Goal: Task Accomplishment & Management: Use online tool/utility

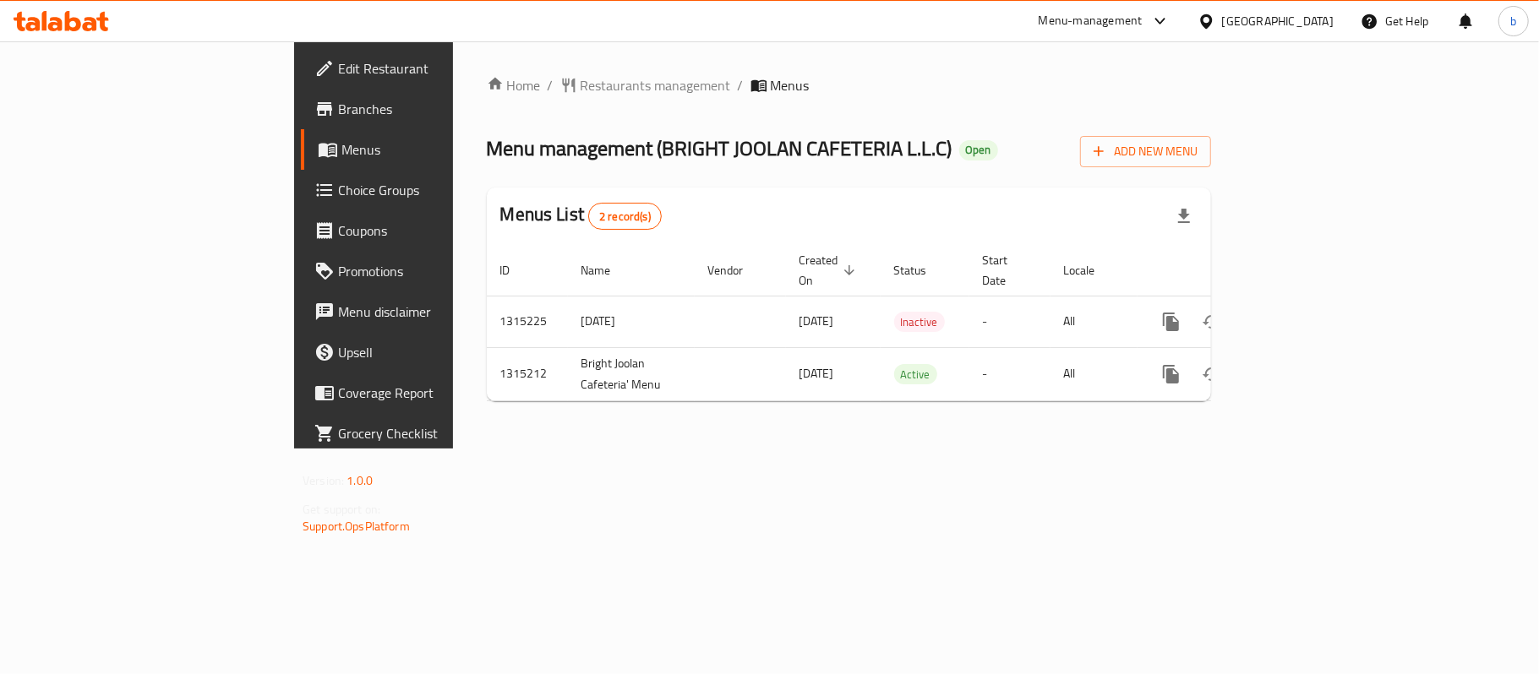
click at [89, 25] on icon at bounding box center [61, 21] width 95 height 20
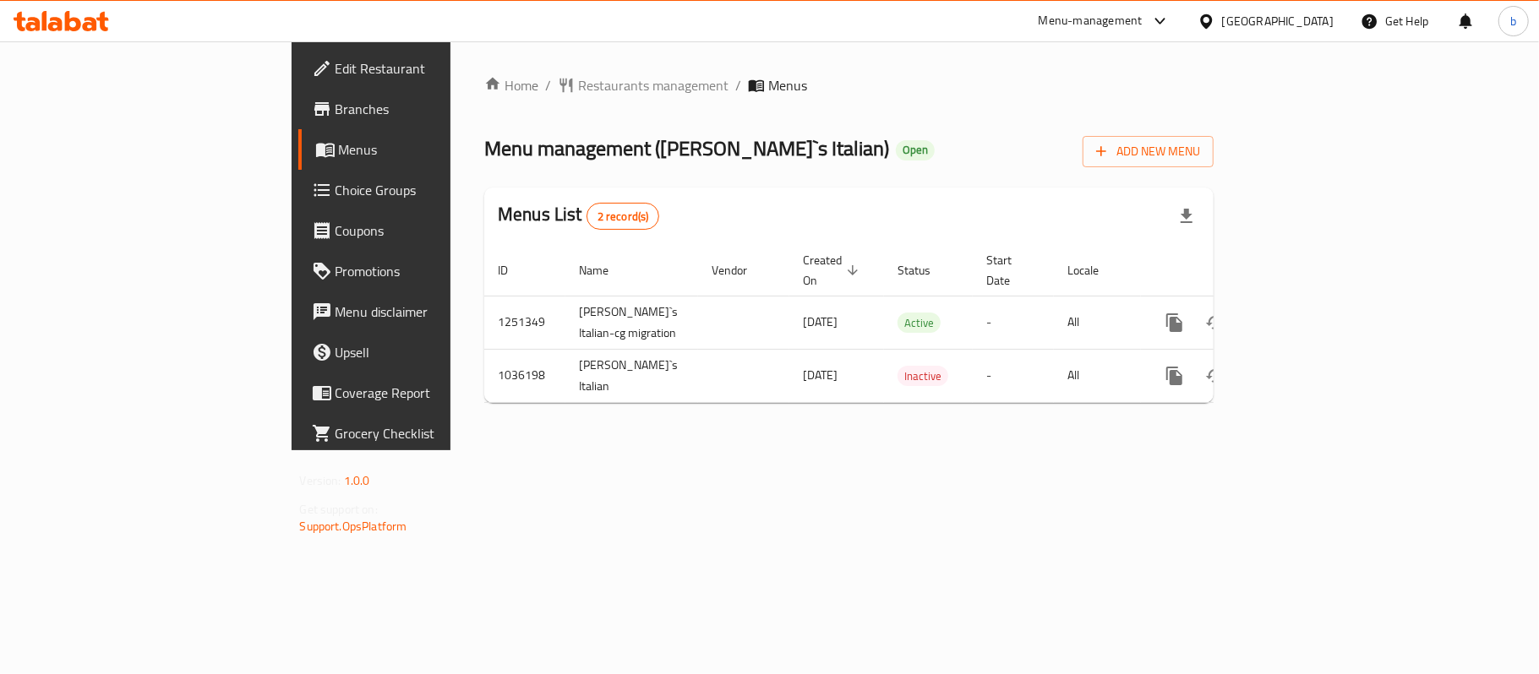
click at [103, 18] on icon at bounding box center [102, 21] width 12 height 19
click at [54, 12] on icon at bounding box center [61, 21] width 95 height 20
